Goal: Information Seeking & Learning: Learn about a topic

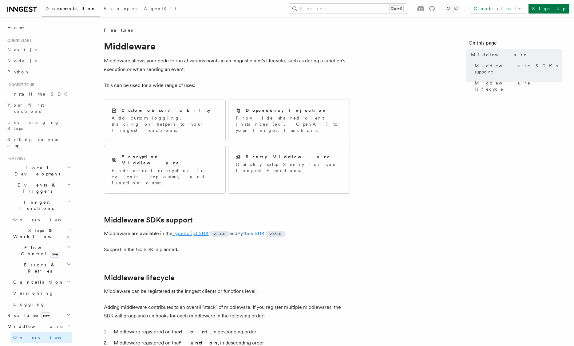
click at [197, 231] on link "TypeScript SDK" at bounding box center [191, 234] width 36 height 6
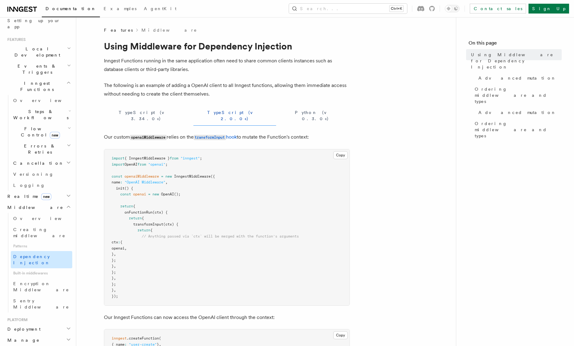
scroll to position [123, 0]
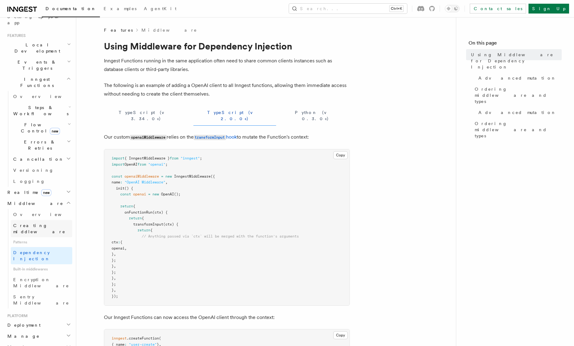
click at [49, 223] on span "Creating middleware" at bounding box center [39, 228] width 52 height 11
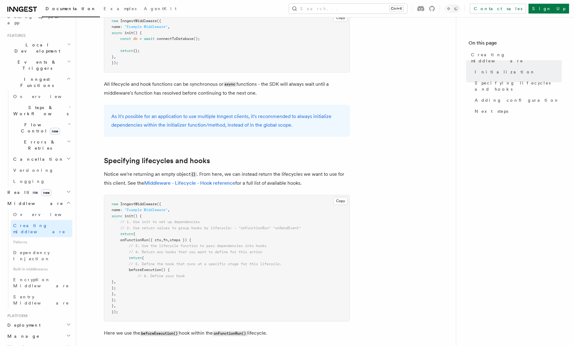
scroll to position [400, 0]
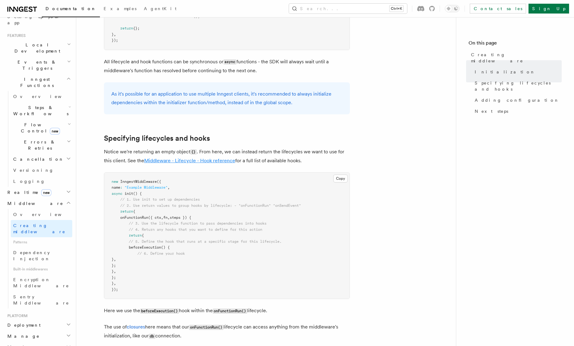
click at [165, 161] on link "Middleware - Lifecycle - Hook reference" at bounding box center [189, 161] width 91 height 6
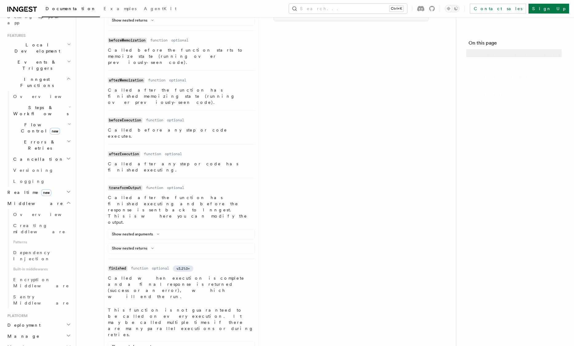
scroll to position [27, 0]
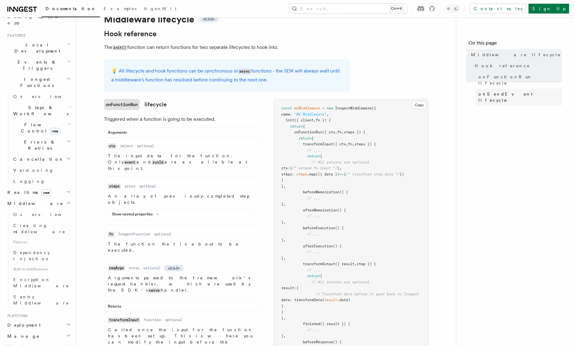
click at [511, 91] on span "onSendEvent lifecycle" at bounding box center [520, 97] width 83 height 12
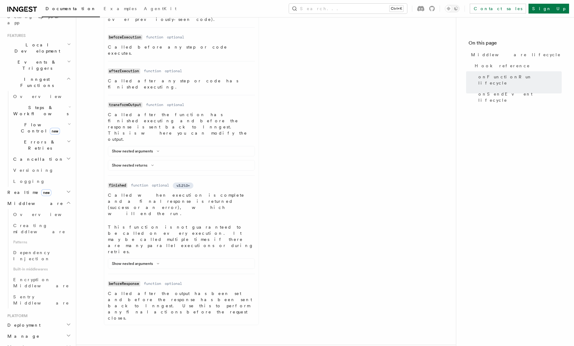
scroll to position [603, 0]
